Goal: Task Accomplishment & Management: Use online tool/utility

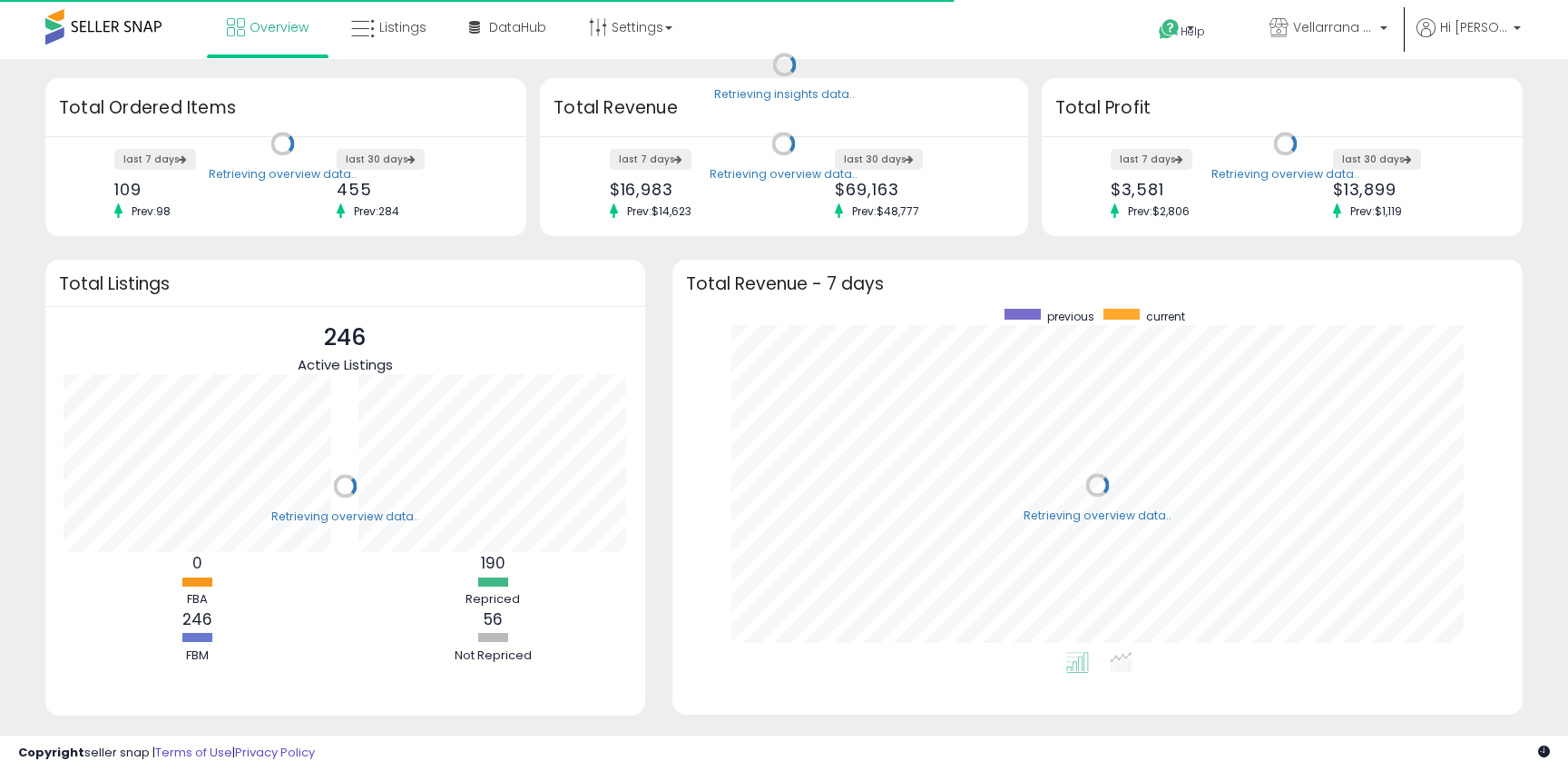
scroll to position [343, 814]
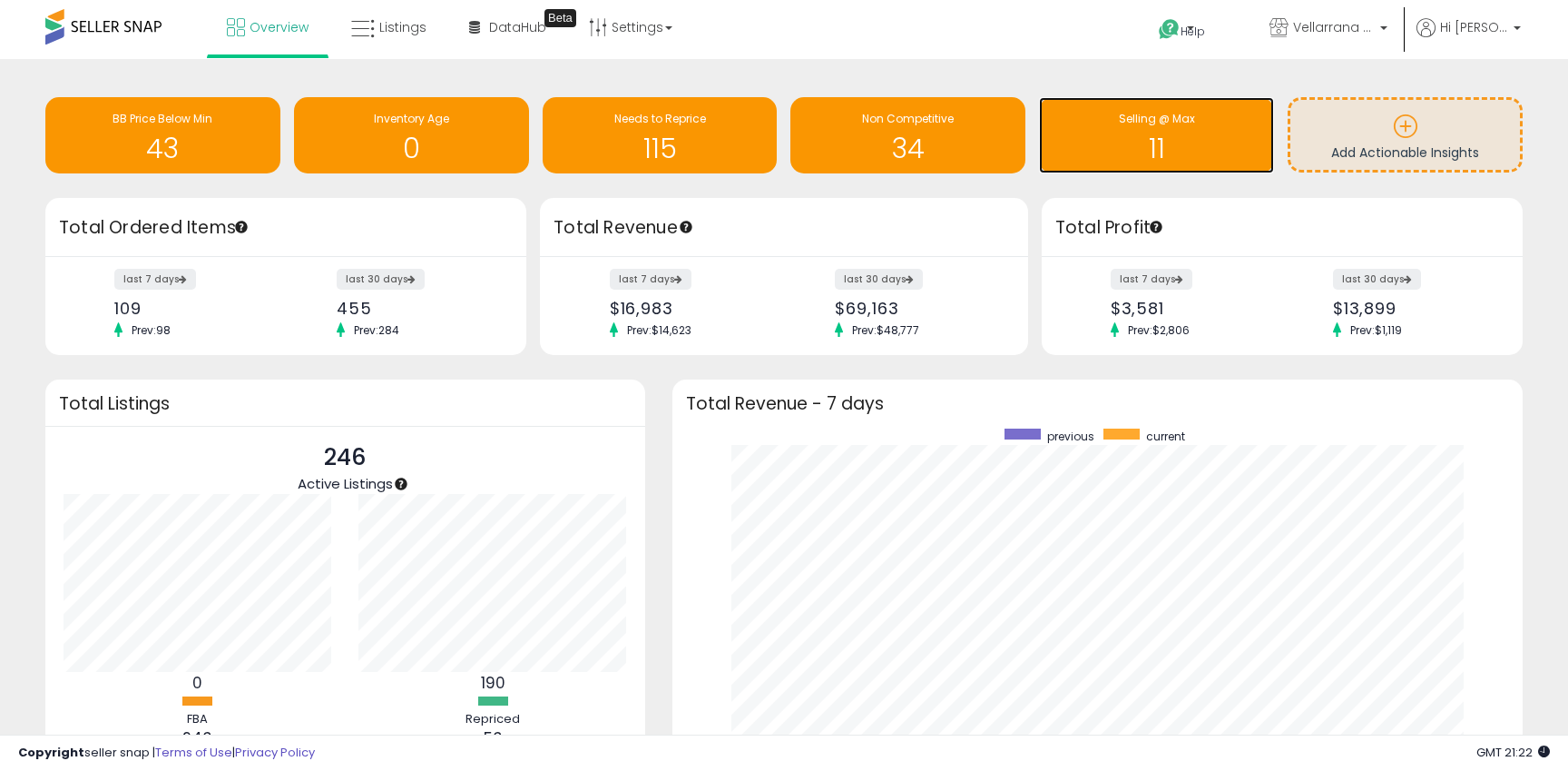
click at [1075, 142] on h1 "11" at bounding box center [1156, 148] width 216 height 30
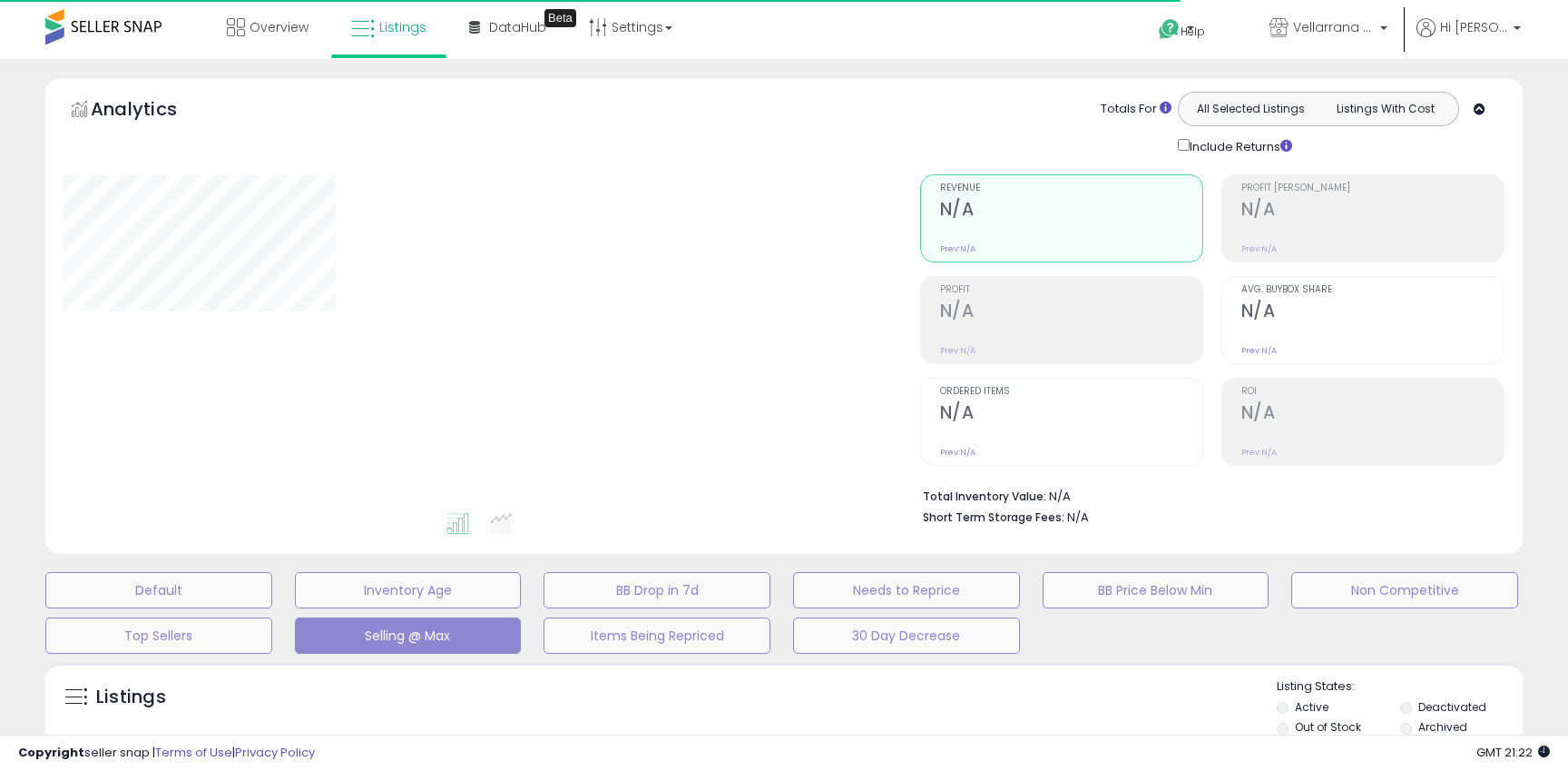
select select "**"
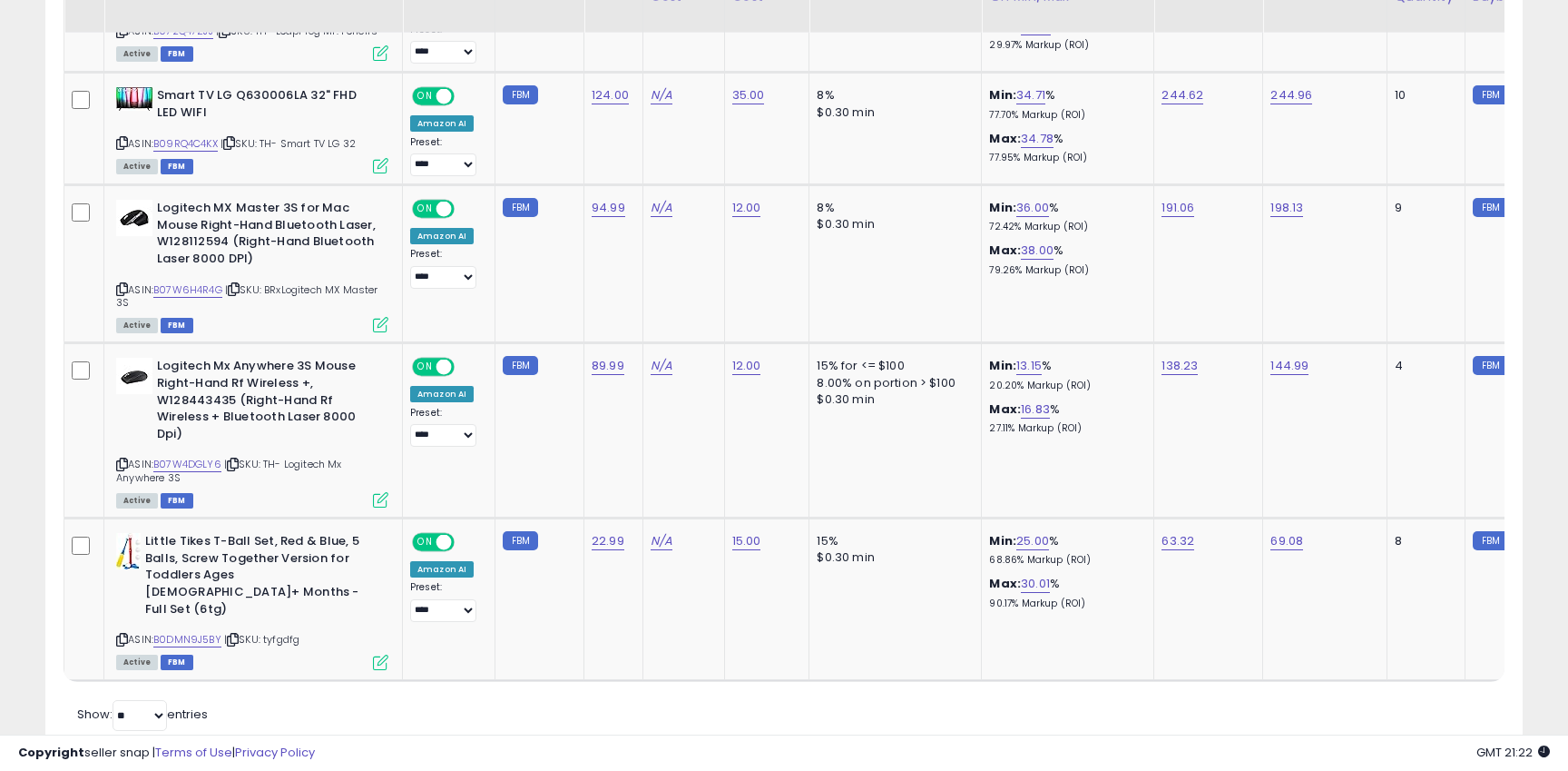
scroll to position [1873, 0]
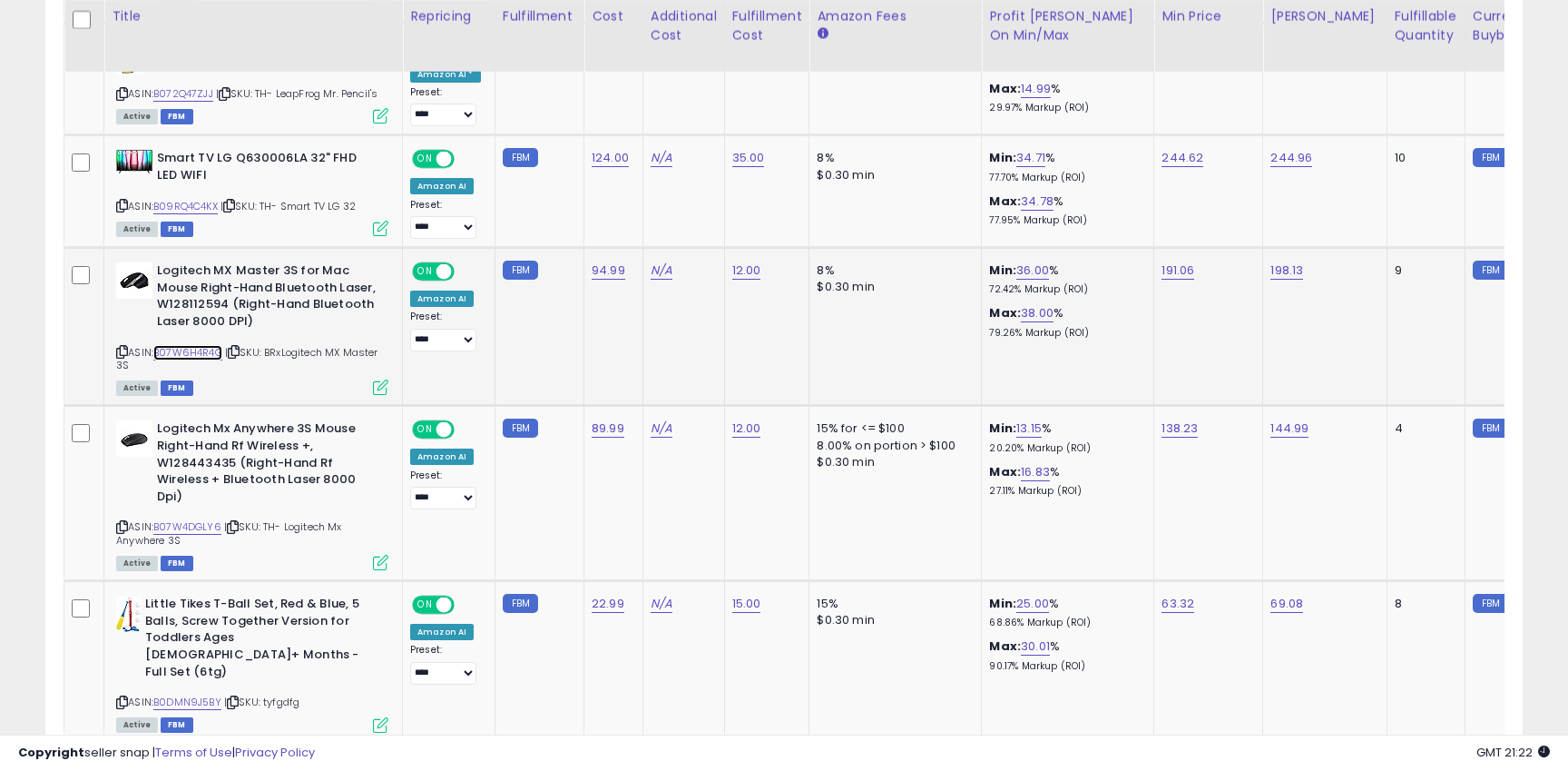
click at [177, 345] on link "B07W6H4R4G" at bounding box center [188, 353] width 69 height 16
click at [210, 345] on link "B07W6H4R4G" at bounding box center [188, 353] width 69 height 16
click at [192, 519] on link "B07W4DGLY6" at bounding box center [188, 527] width 69 height 16
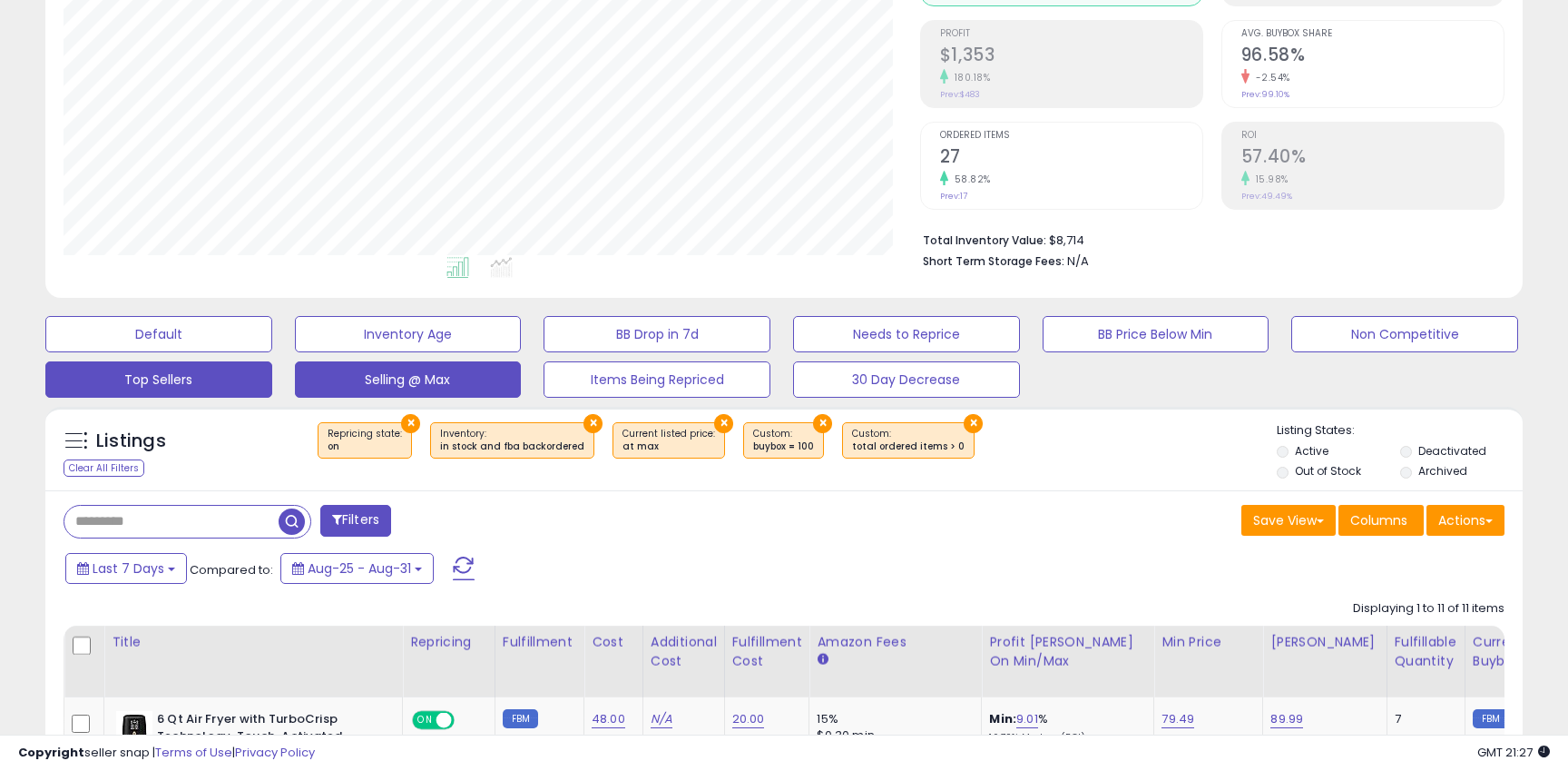
scroll to position [0, 0]
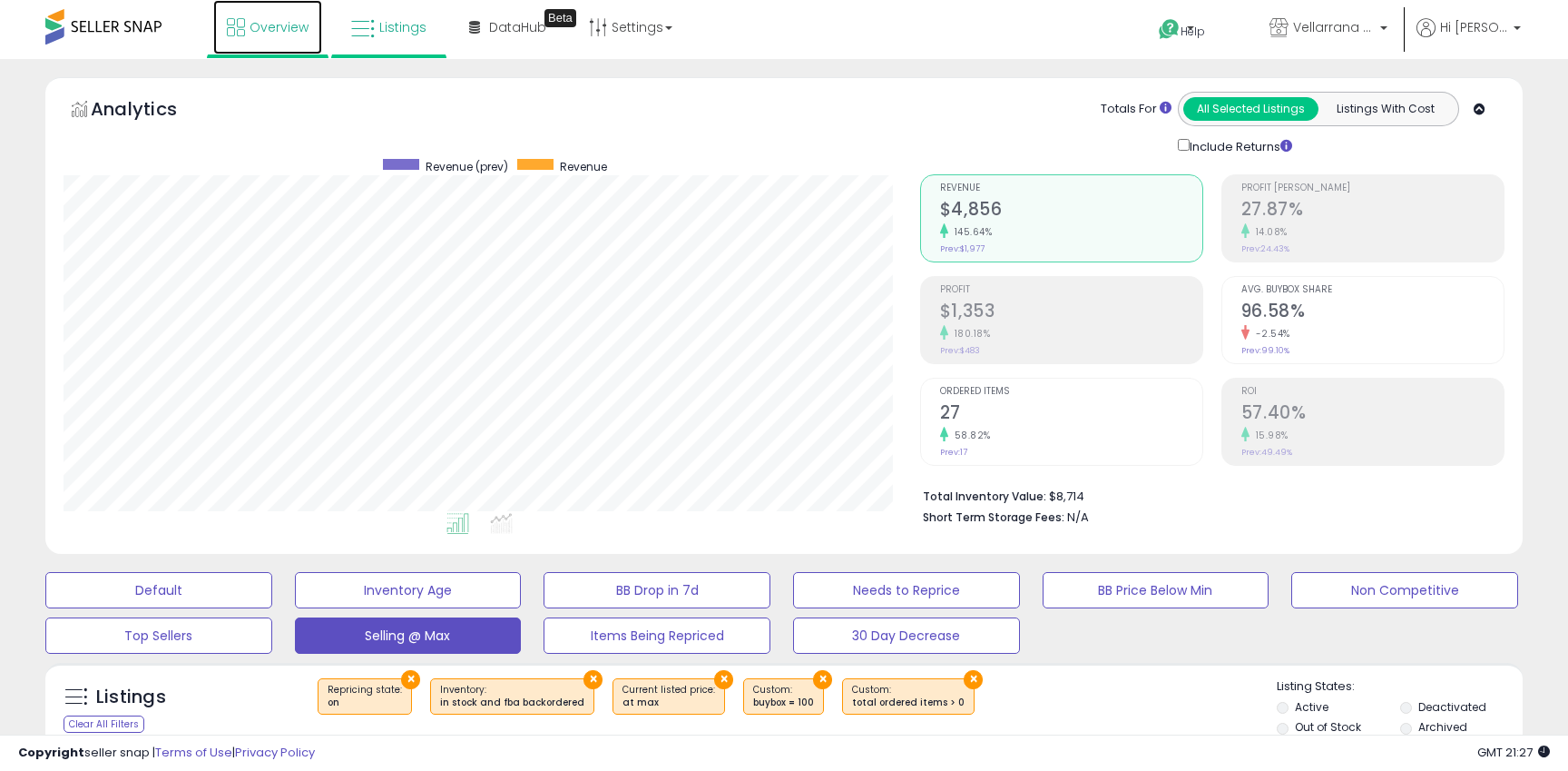
click at [264, 50] on link "Overview" at bounding box center [267, 27] width 109 height 55
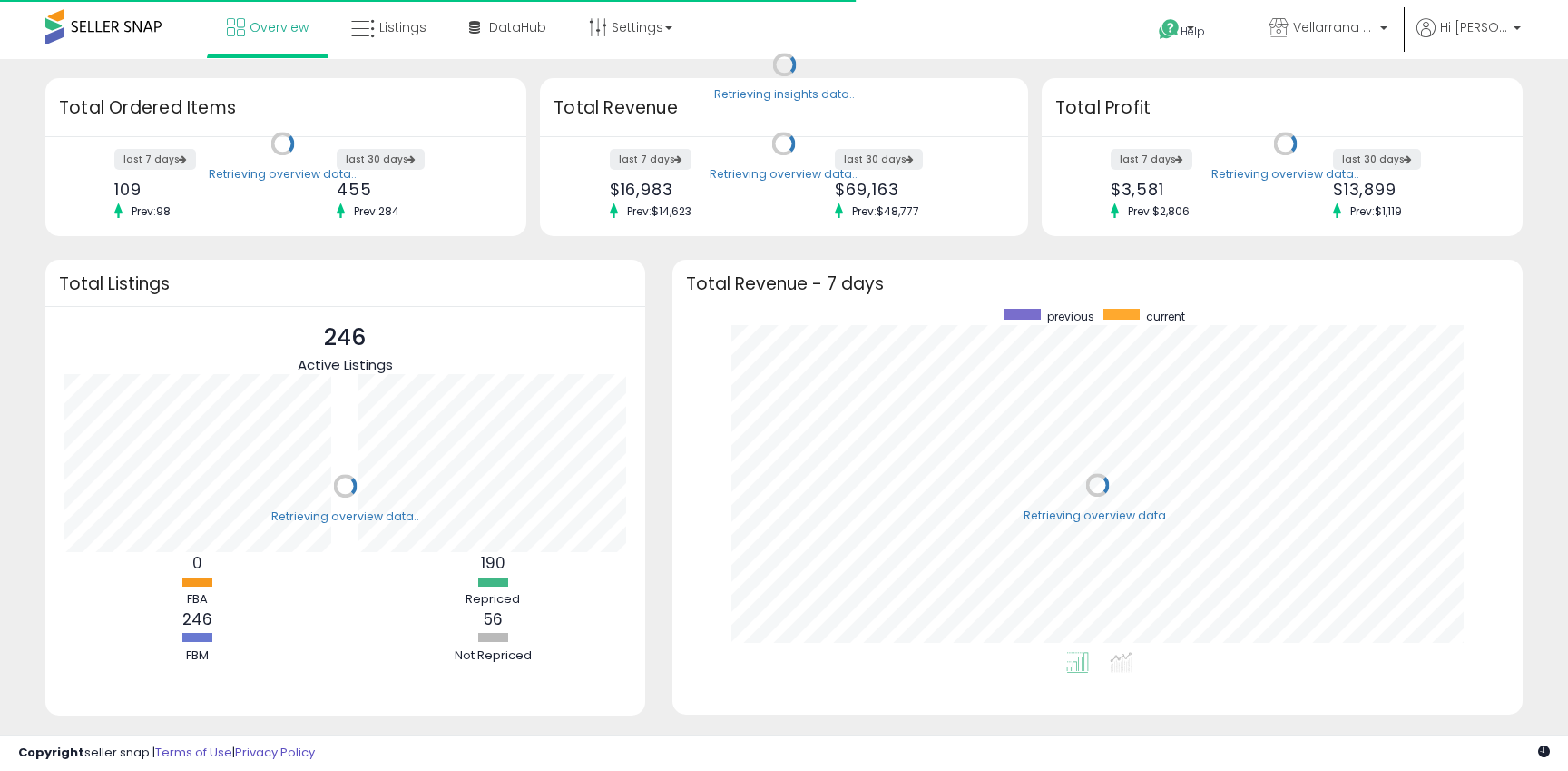
scroll to position [343, 814]
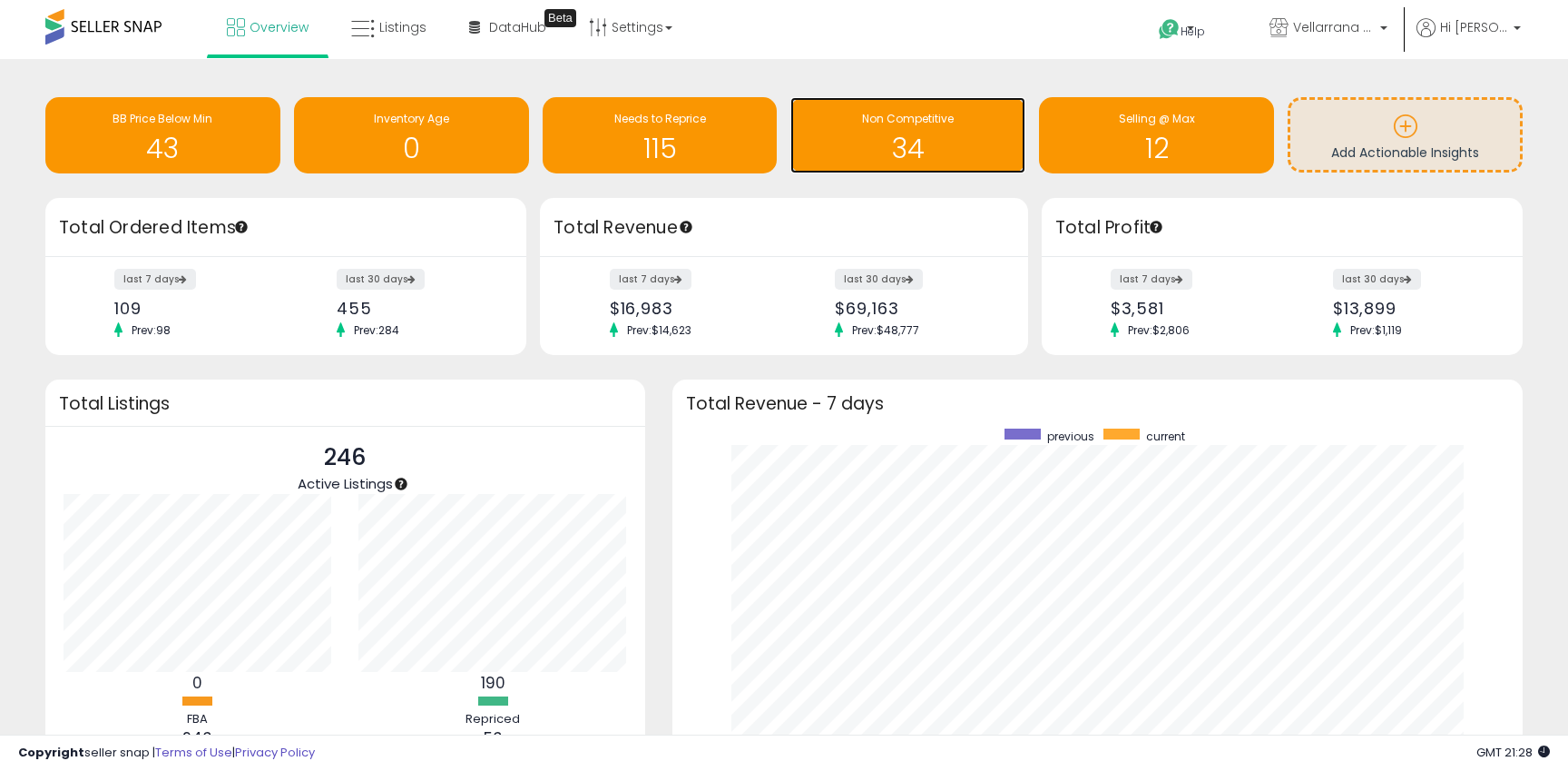
click at [840, 130] on div "34" at bounding box center [907, 137] width 216 height 53
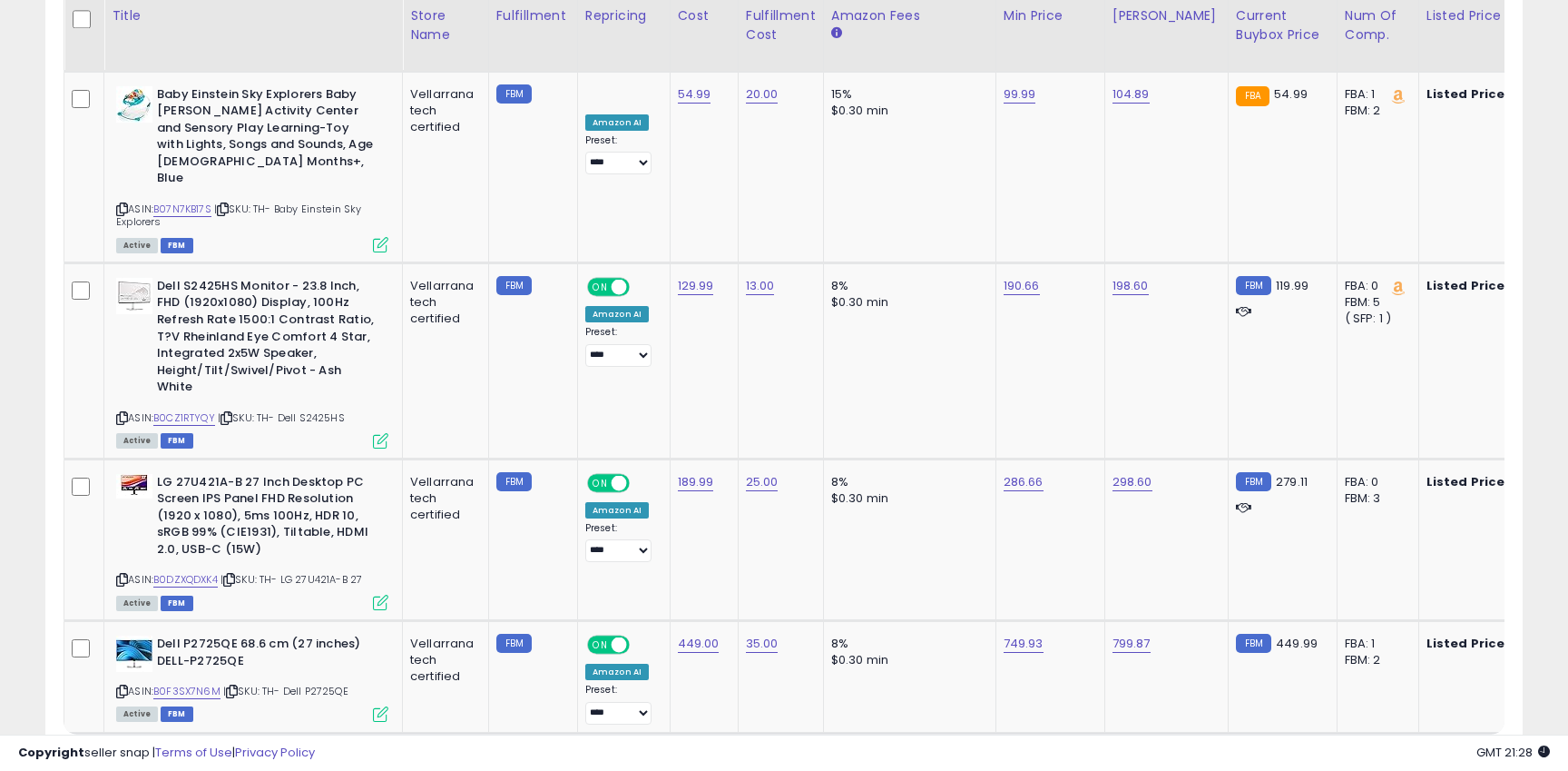
scroll to position [4342, 0]
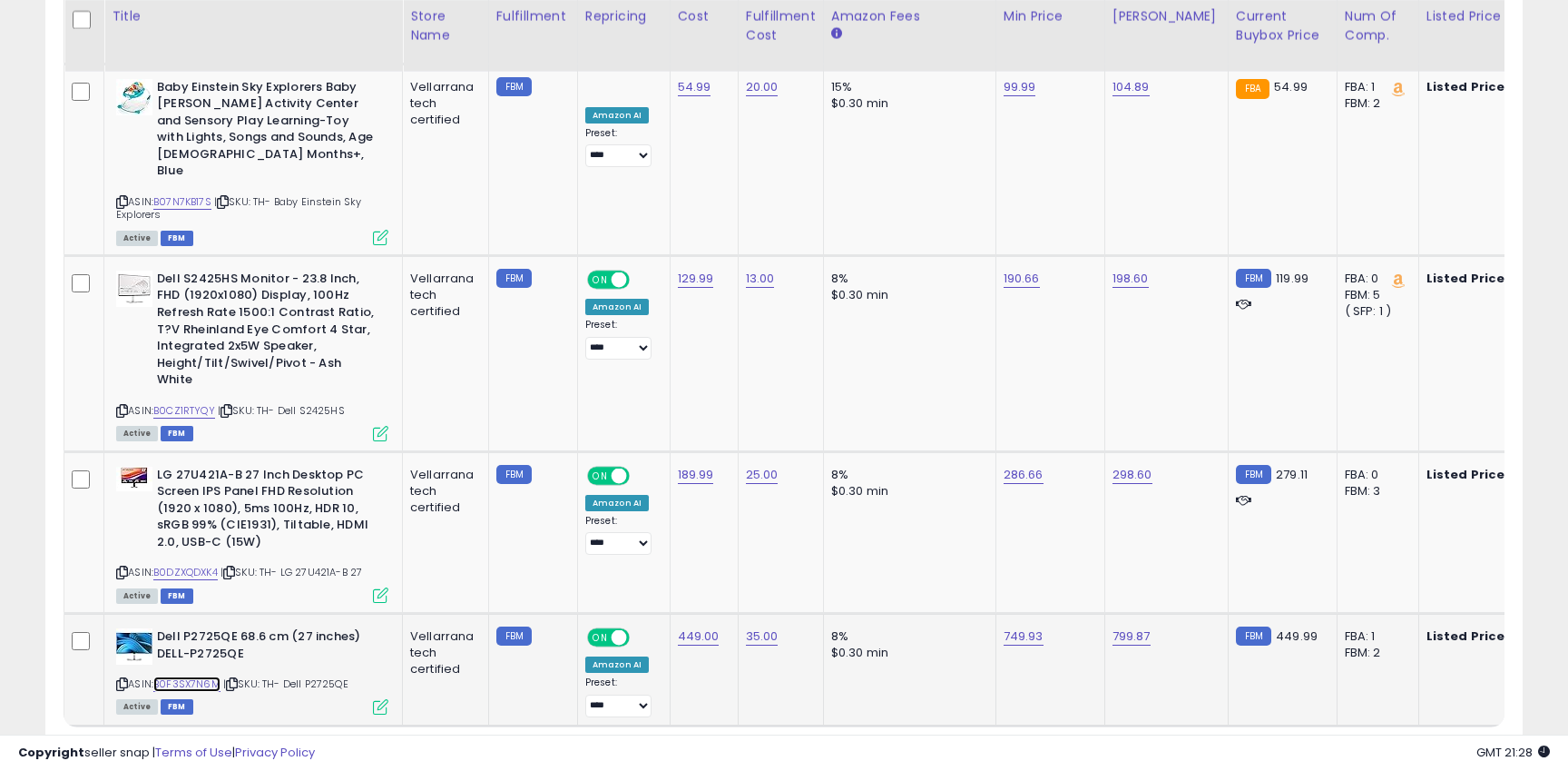
click at [202, 676] on link "B0F3SX7N6M" at bounding box center [187, 684] width 68 height 16
